Goal: Task Accomplishment & Management: Complete application form

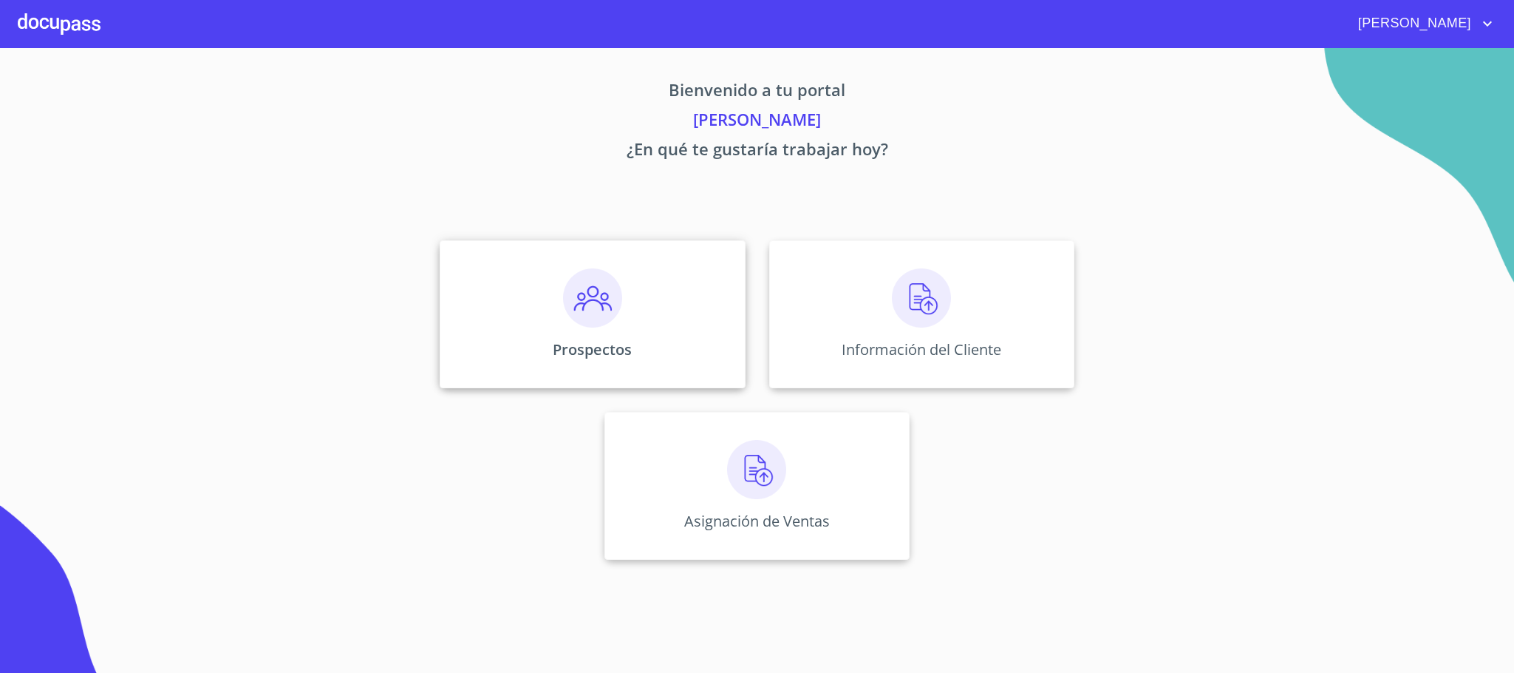
click at [724, 326] on div "Prospectos" at bounding box center [592, 314] width 305 height 148
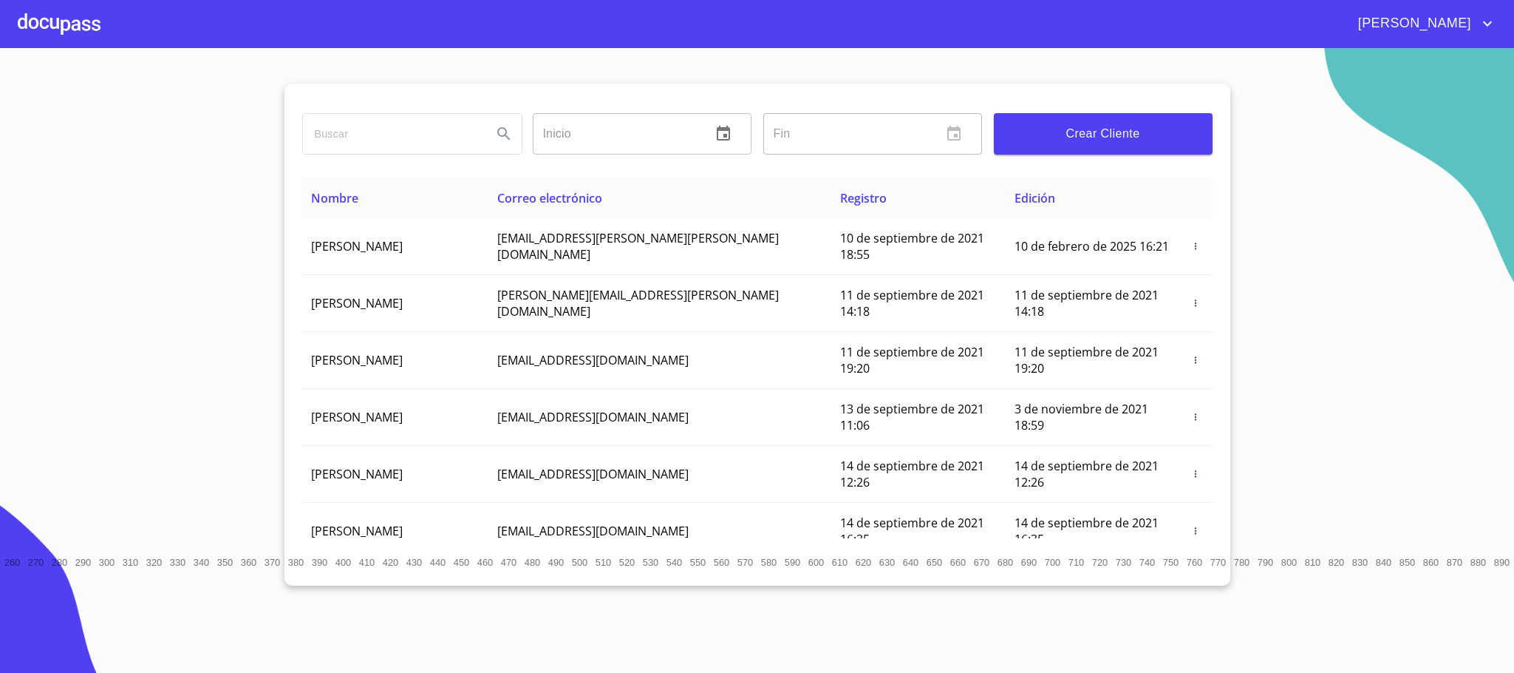
click at [379, 129] on input "search" at bounding box center [391, 134] width 177 height 40
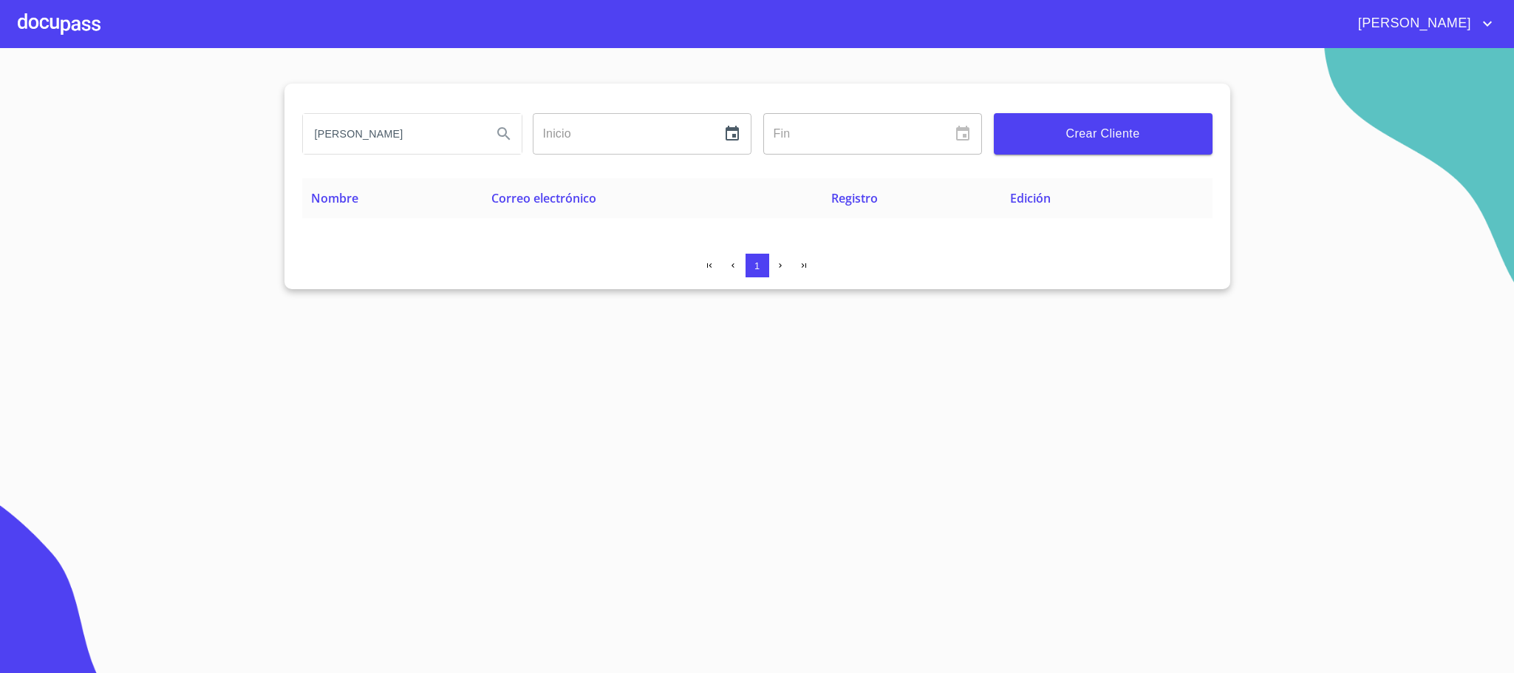
drag, startPoint x: 404, startPoint y: 135, endPoint x: 355, endPoint y: 143, distance: 49.3
click at [355, 143] on input "[PERSON_NAME]" at bounding box center [391, 134] width 177 height 40
type input "f"
type input "[PERSON_NAME] [PERSON_NAME]"
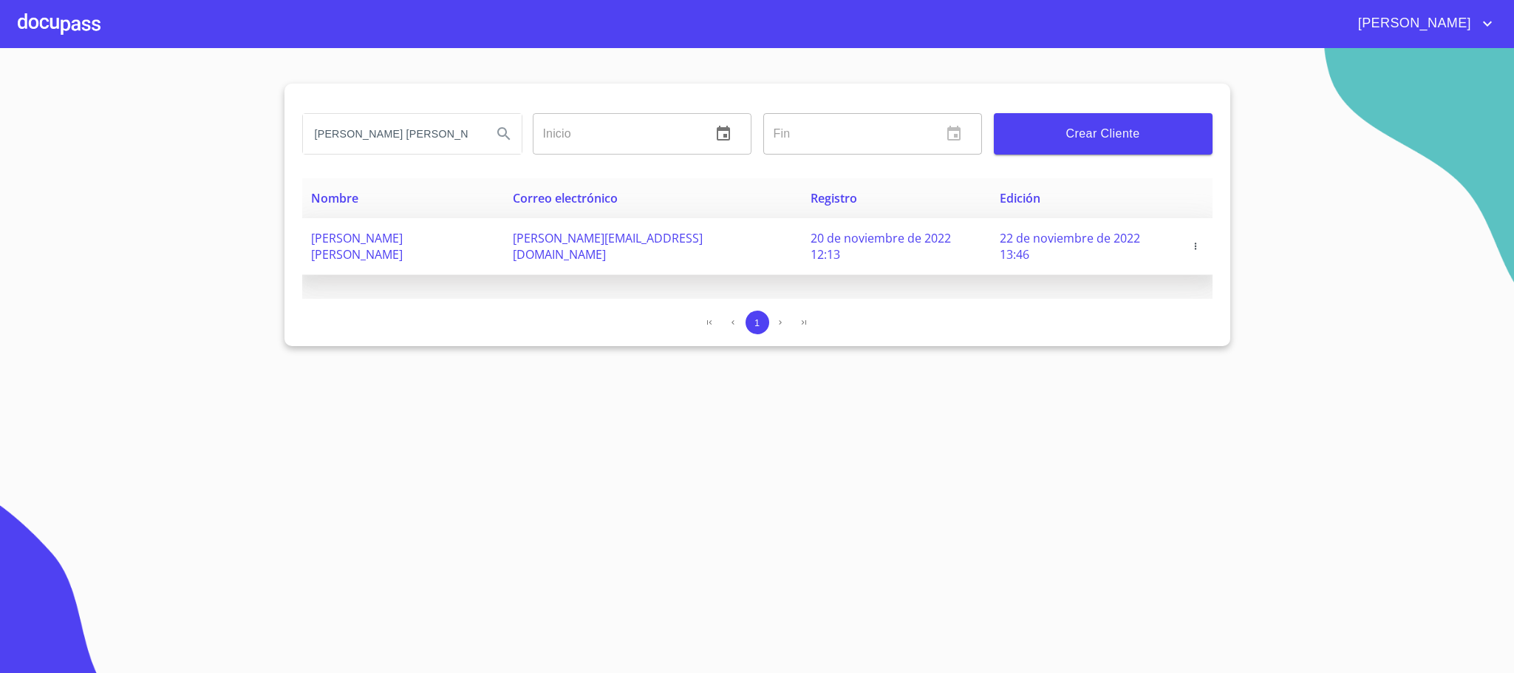
click at [1197, 241] on icon "button" at bounding box center [1196, 246] width 10 height 10
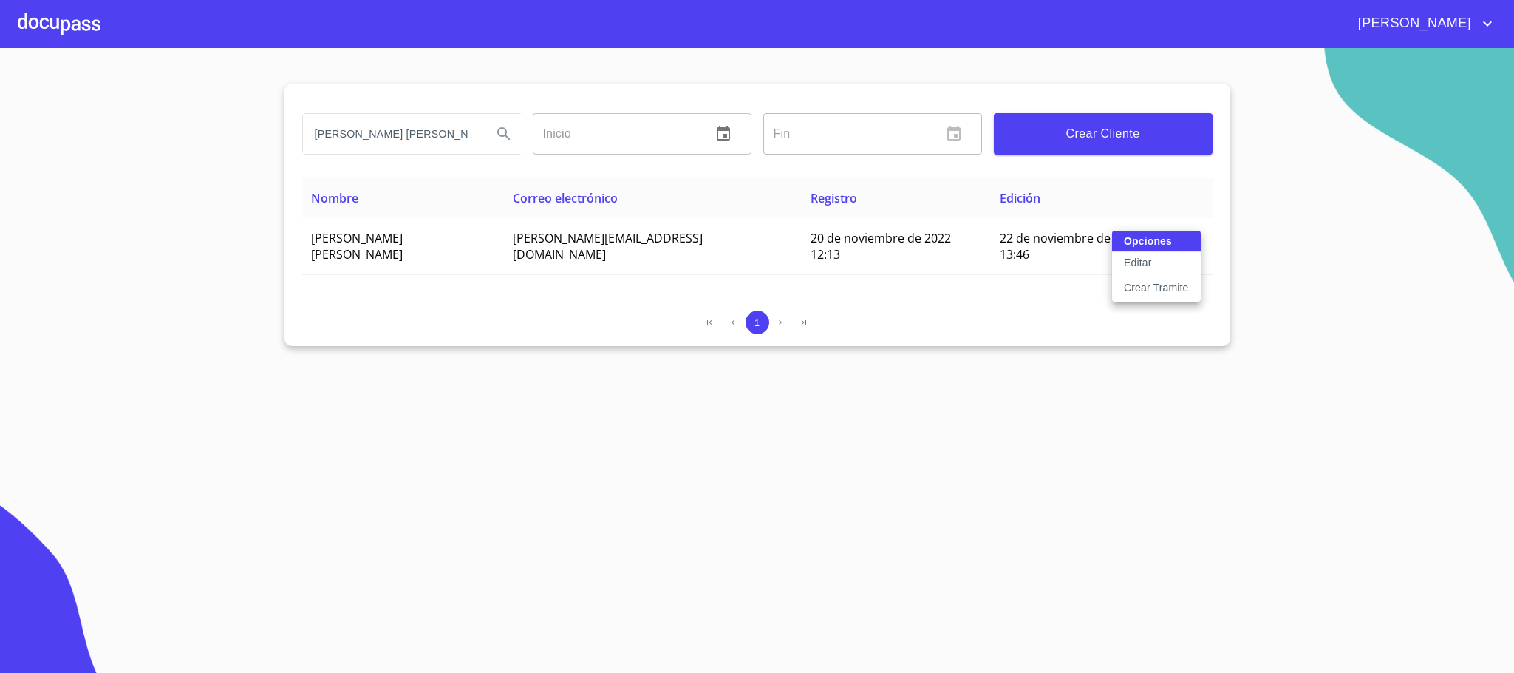
click at [1173, 287] on p "Crear Tramite" at bounding box center [1156, 287] width 65 height 15
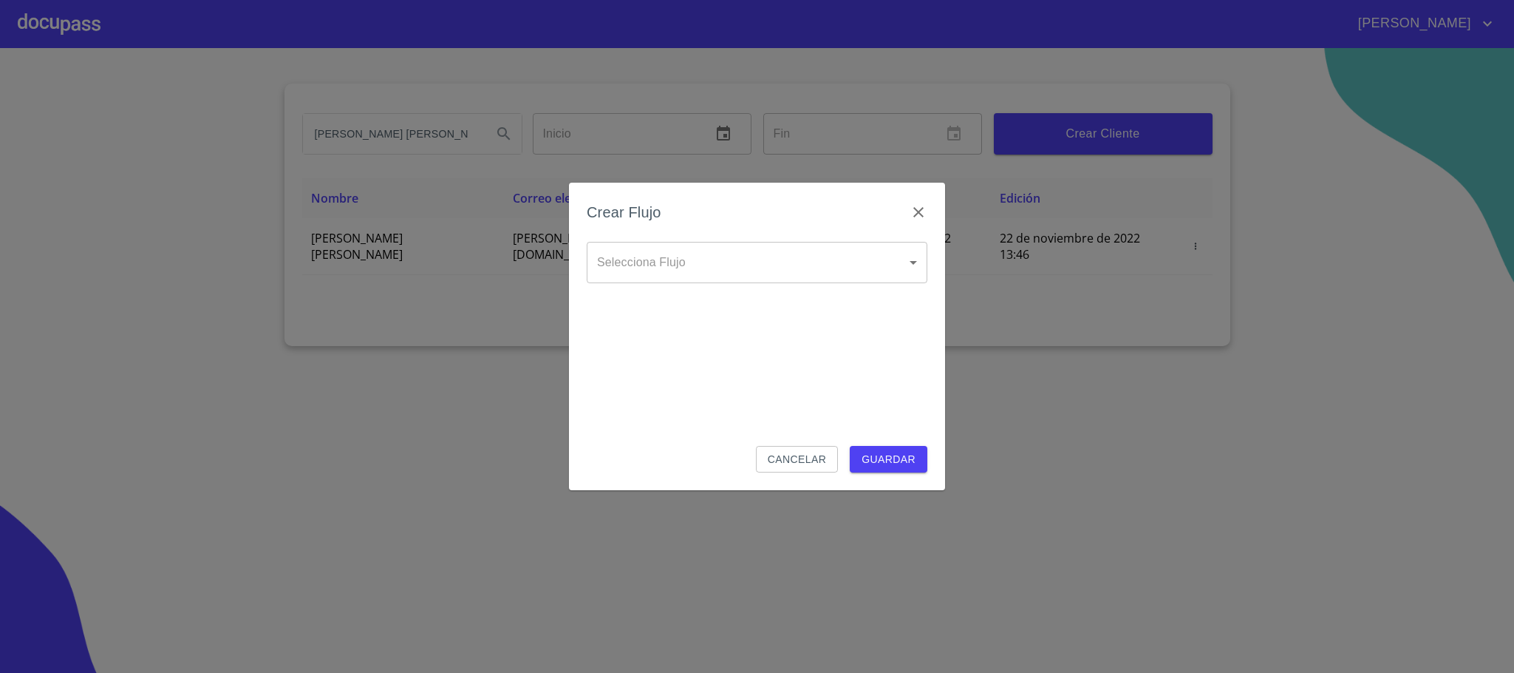
click at [792, 266] on body "[PERSON_NAME] [PERSON_NAME] [PERSON_NAME] Inicio ​ Fin ​ Crear Cliente Nombre C…" at bounding box center [757, 336] width 1514 height 673
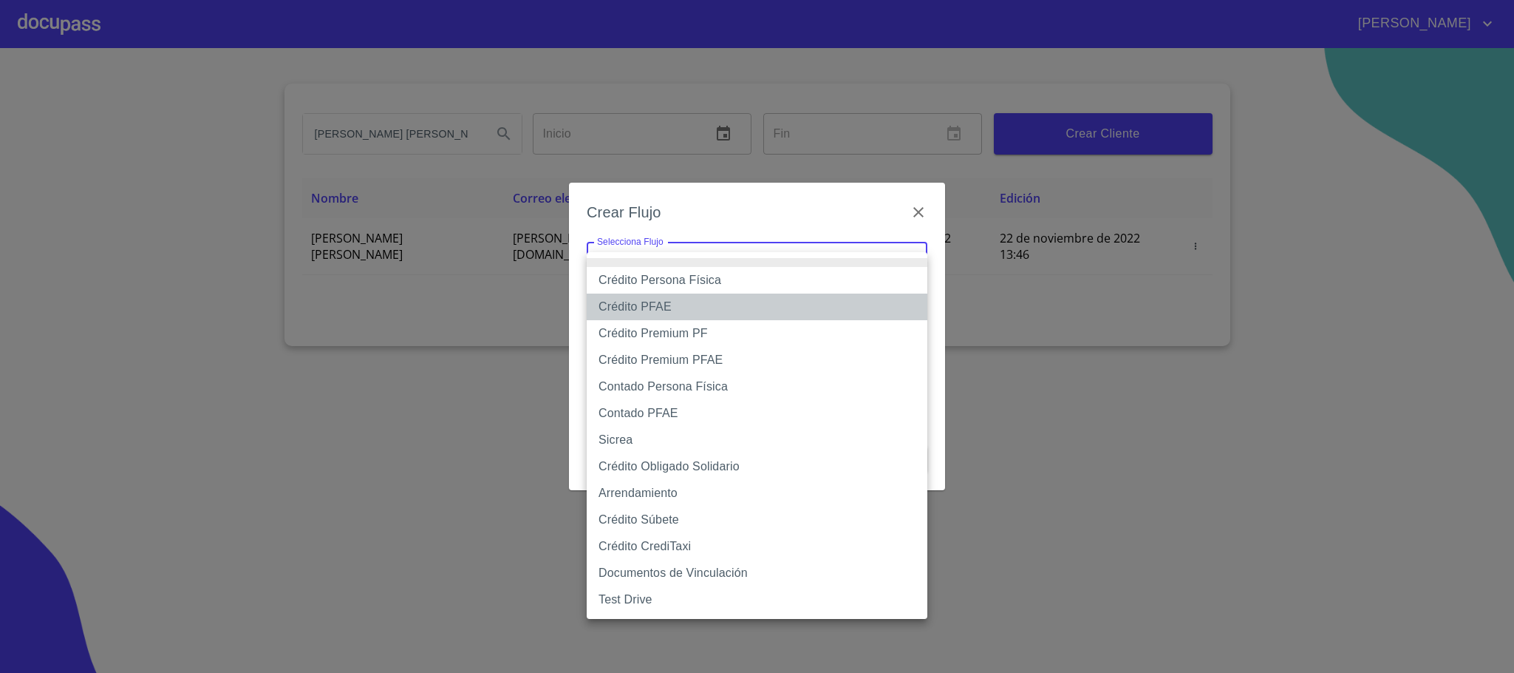
click at [650, 304] on li "Crédito PFAE" at bounding box center [757, 306] width 341 height 27
type input "60bfa0150d9865ccc24afd7c"
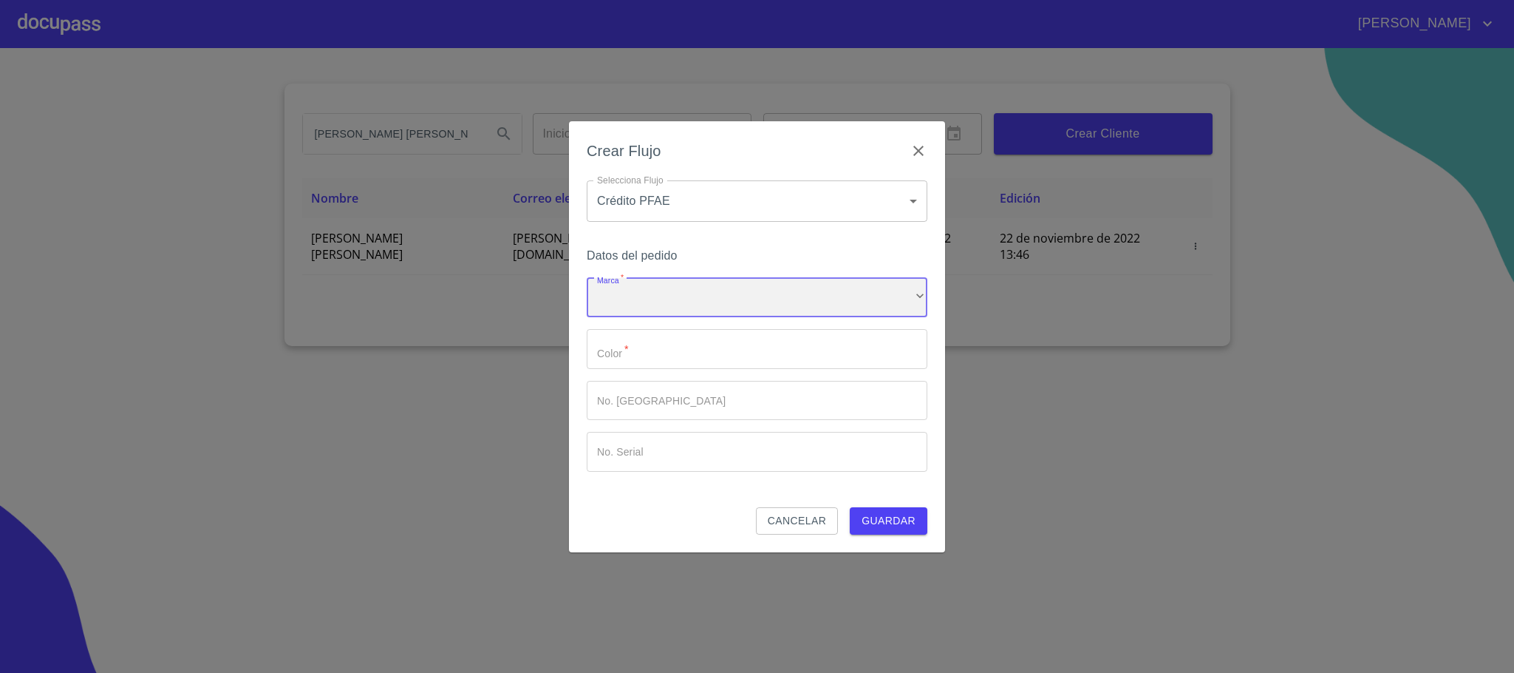
click at [637, 299] on div "​" at bounding box center [757, 298] width 341 height 40
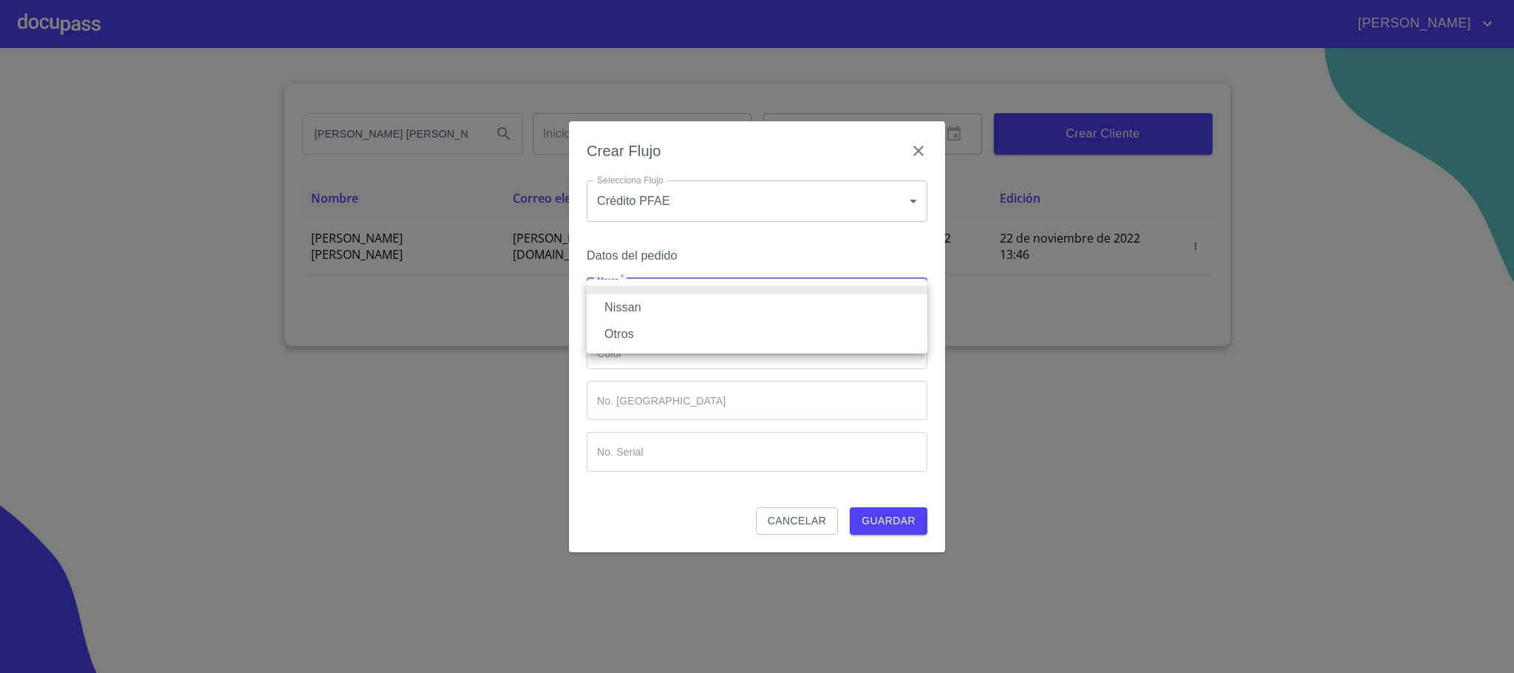
click at [637, 311] on li "Nissan" at bounding box center [757, 307] width 341 height 27
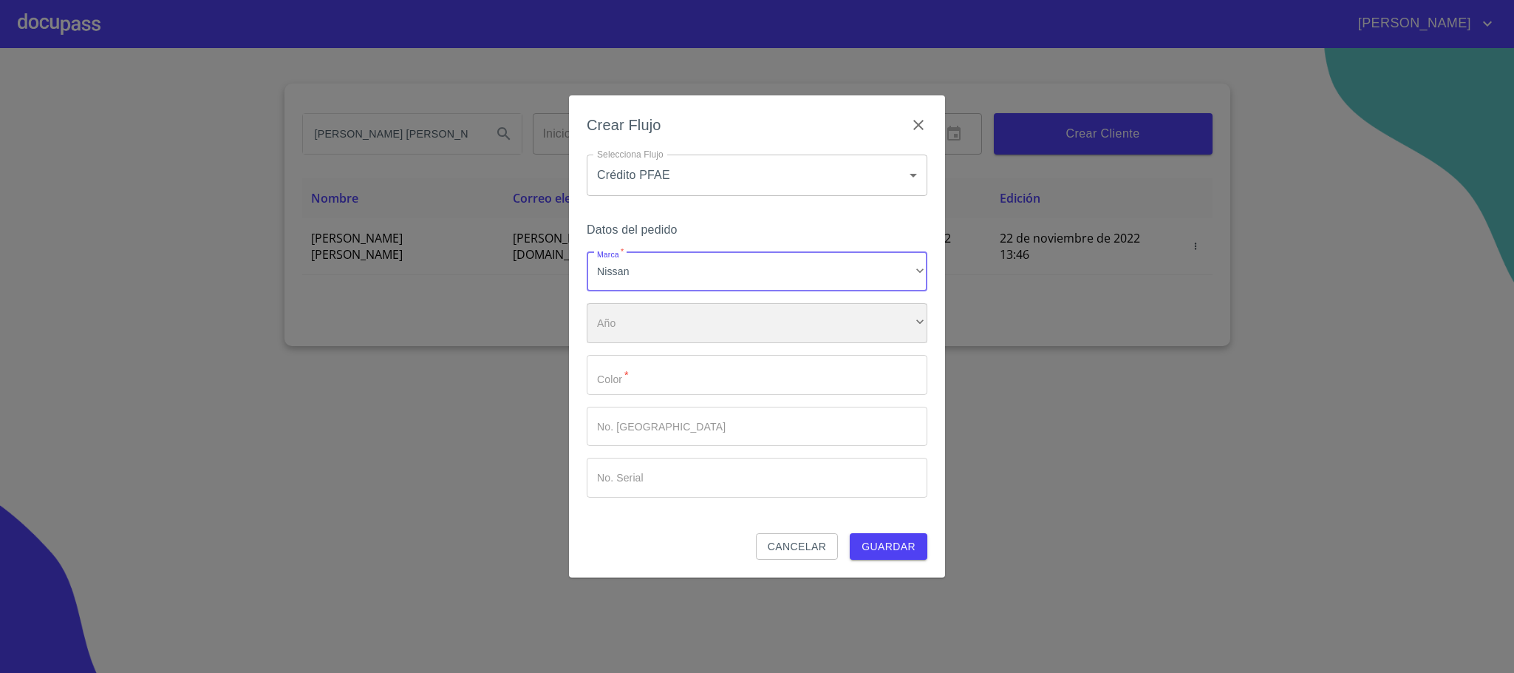
click at [634, 328] on div "​" at bounding box center [757, 323] width 341 height 40
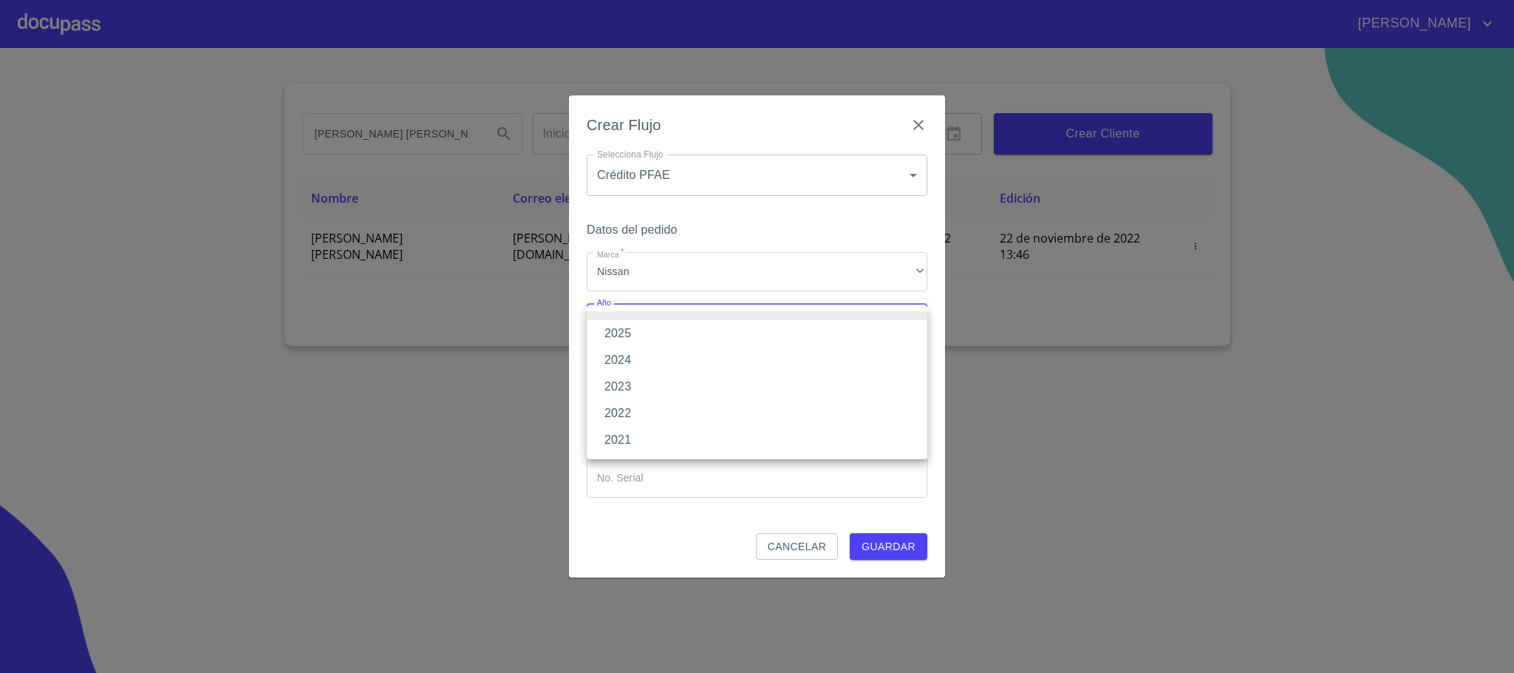
click at [630, 340] on li "2025" at bounding box center [757, 333] width 341 height 27
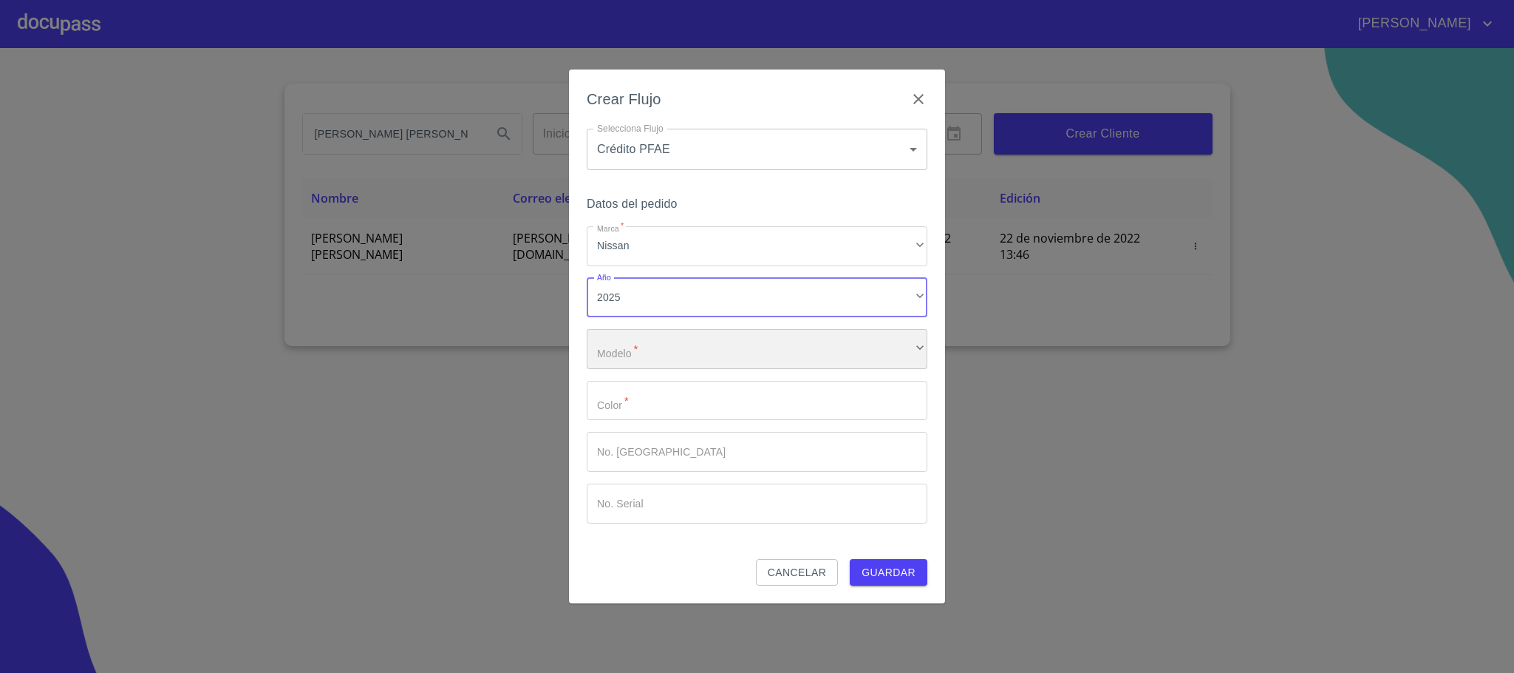
click at [648, 355] on div "​" at bounding box center [757, 349] width 341 height 40
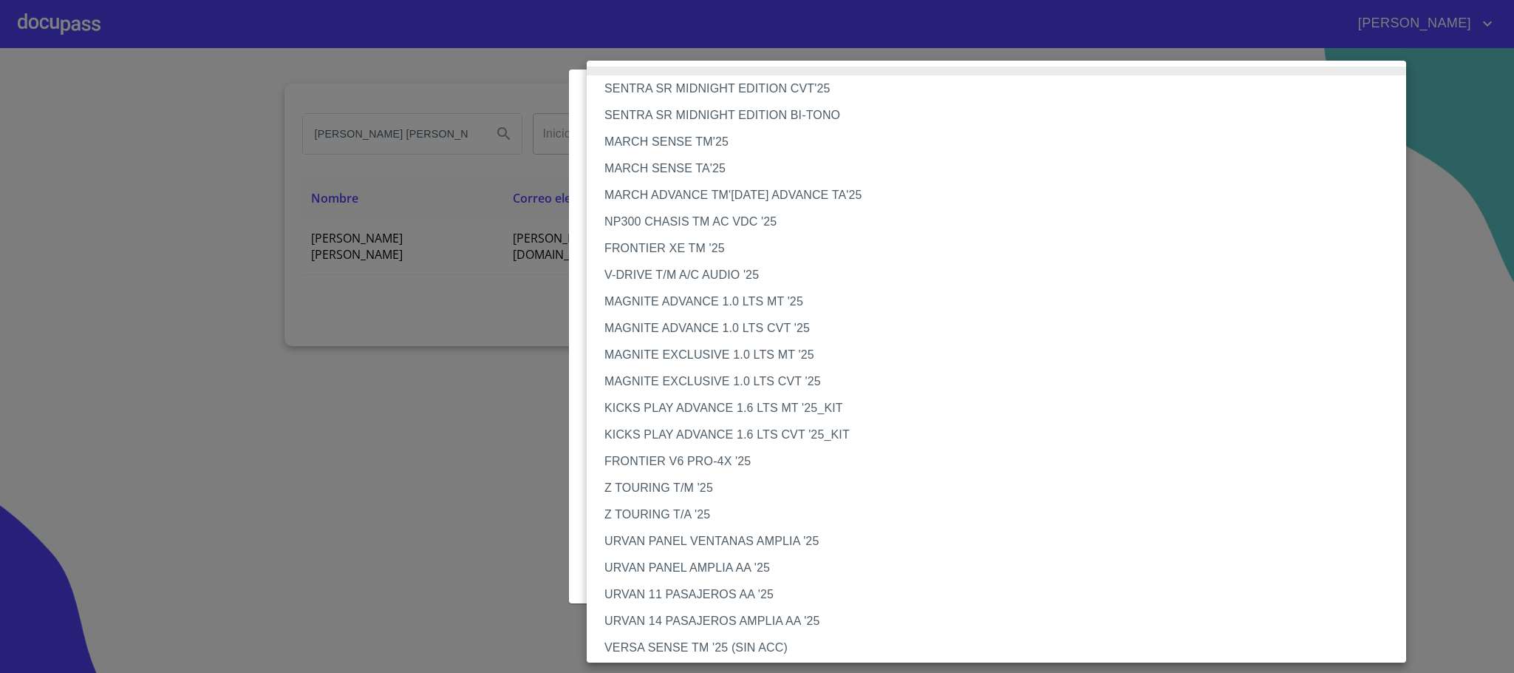
click at [698, 222] on li "NP300 CHASIS TM AC VDC '25" at bounding box center [1005, 221] width 836 height 27
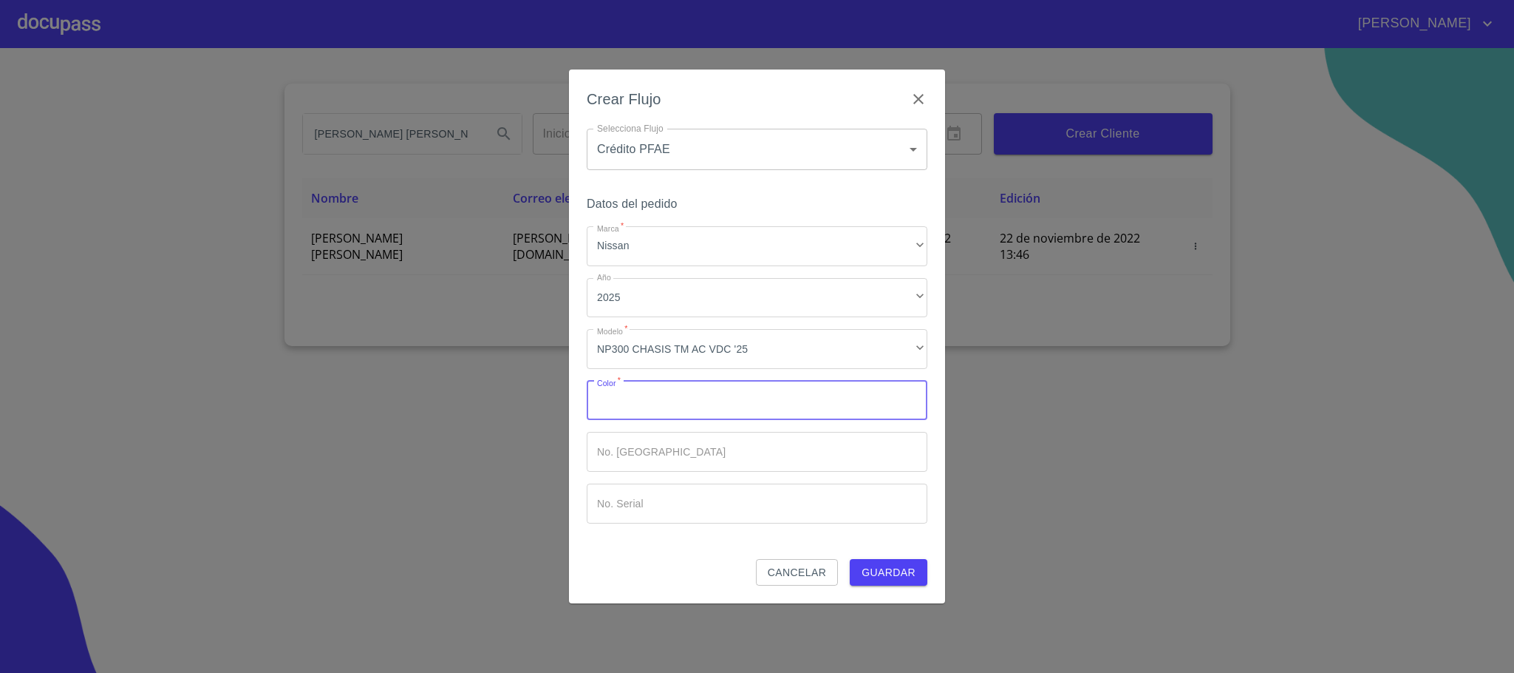
click at [664, 402] on input "Marca   *" at bounding box center [757, 401] width 341 height 40
type input "[PERSON_NAME]"
click at [876, 572] on span "Guardar" at bounding box center [889, 572] width 54 height 18
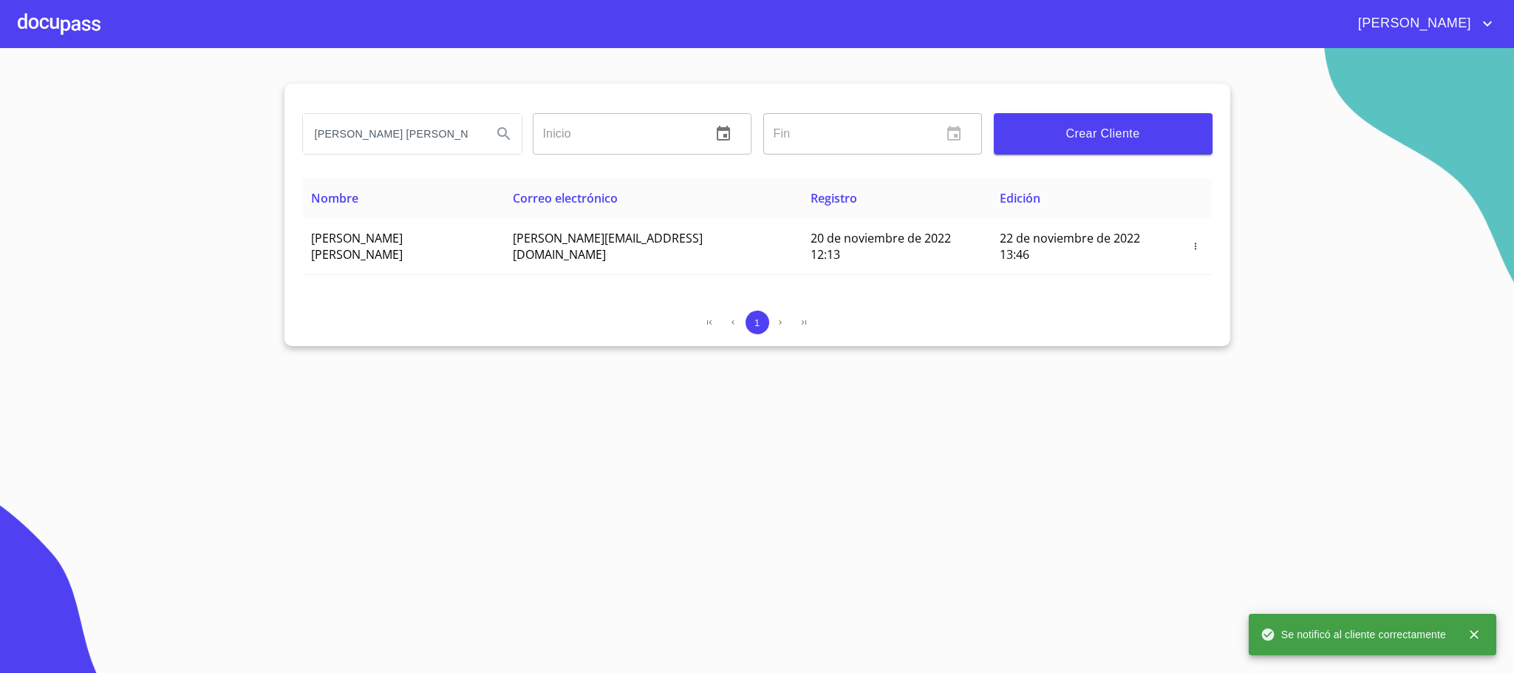
click at [74, 27] on div at bounding box center [59, 23] width 83 height 47
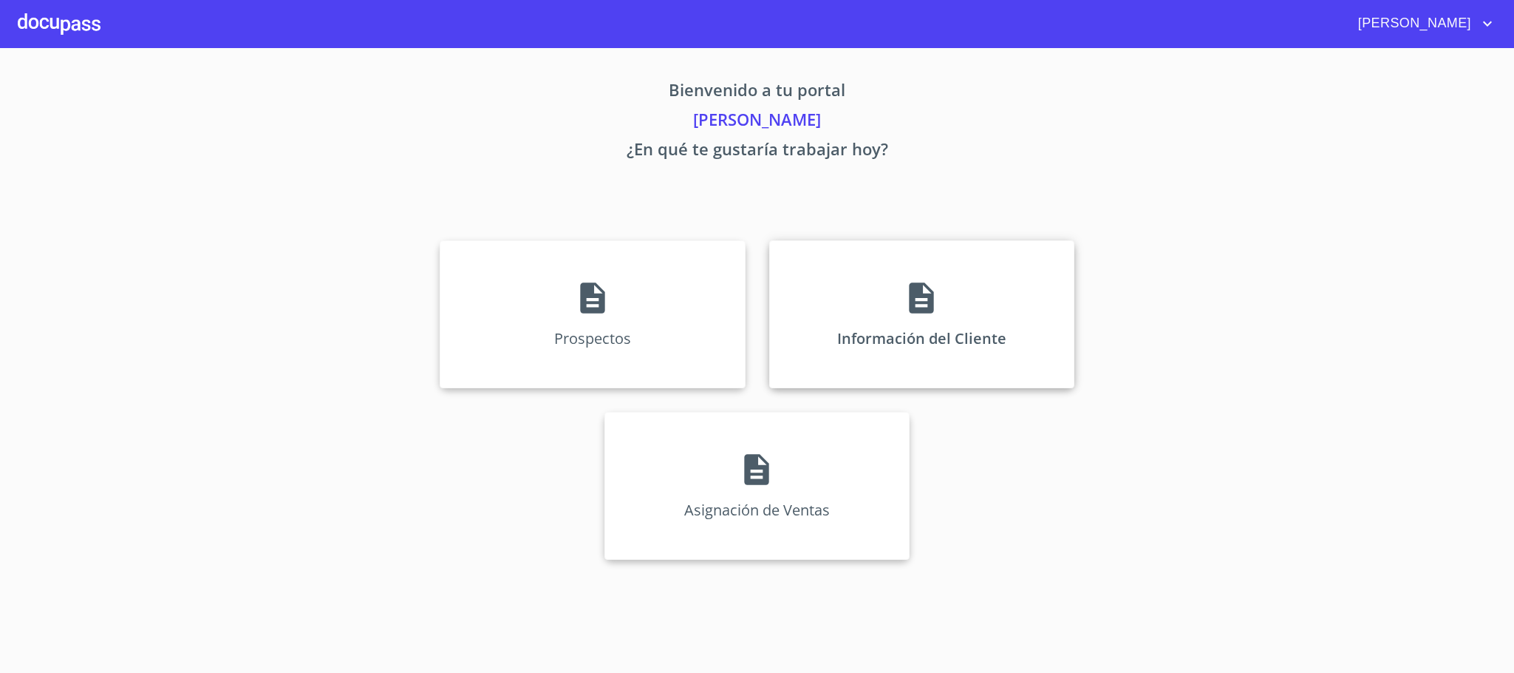
click at [909, 324] on div "Información del Cliente" at bounding box center [921, 314] width 305 height 148
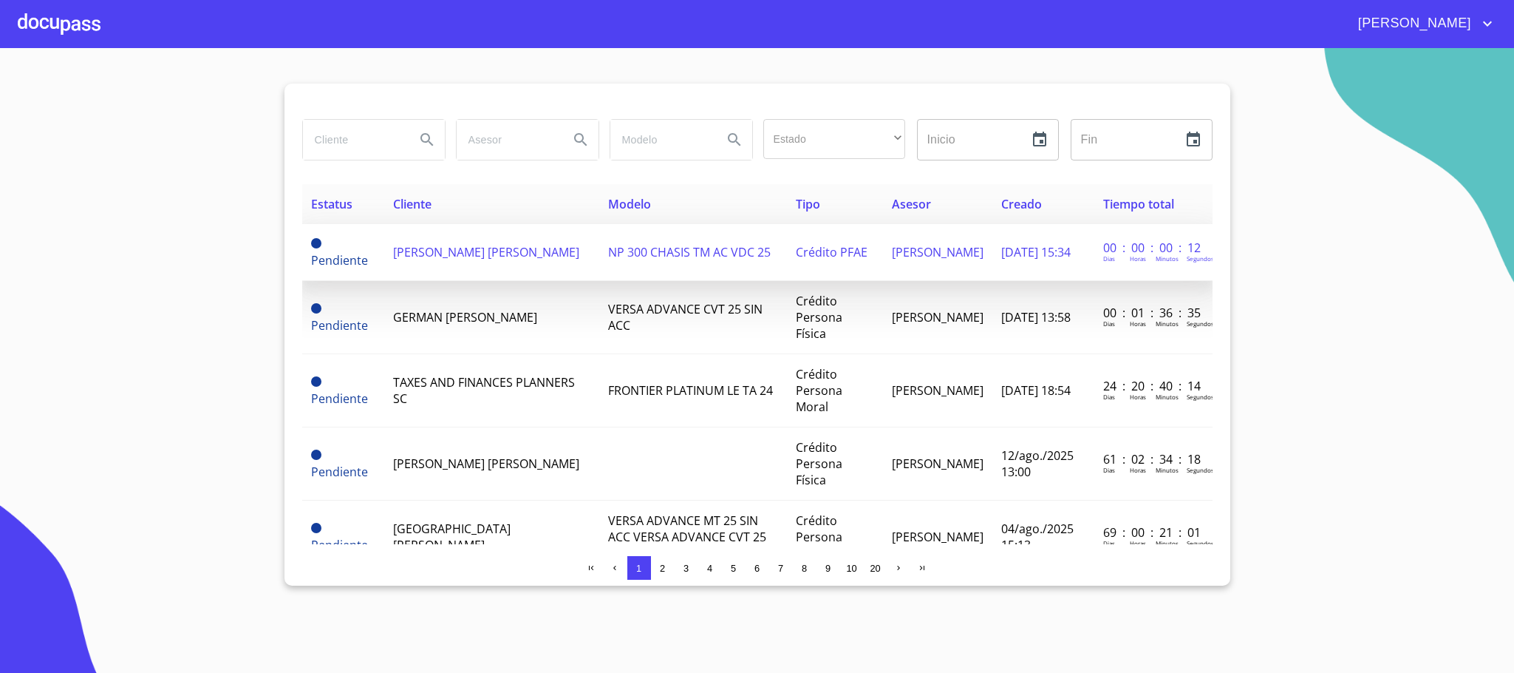
click at [473, 260] on span "[PERSON_NAME] [PERSON_NAME]" at bounding box center [486, 252] width 186 height 16
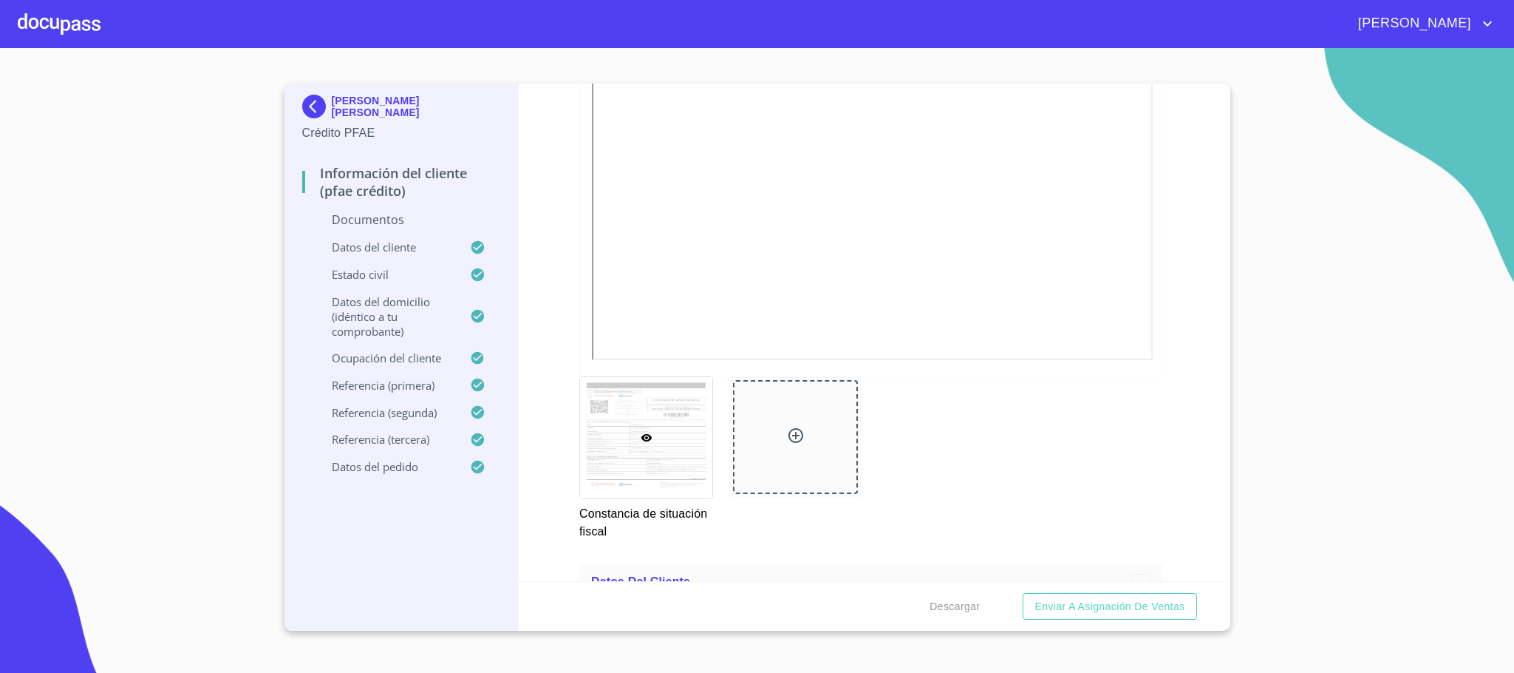
scroll to position [3104, 0]
